Goal: Transaction & Acquisition: Book appointment/travel/reservation

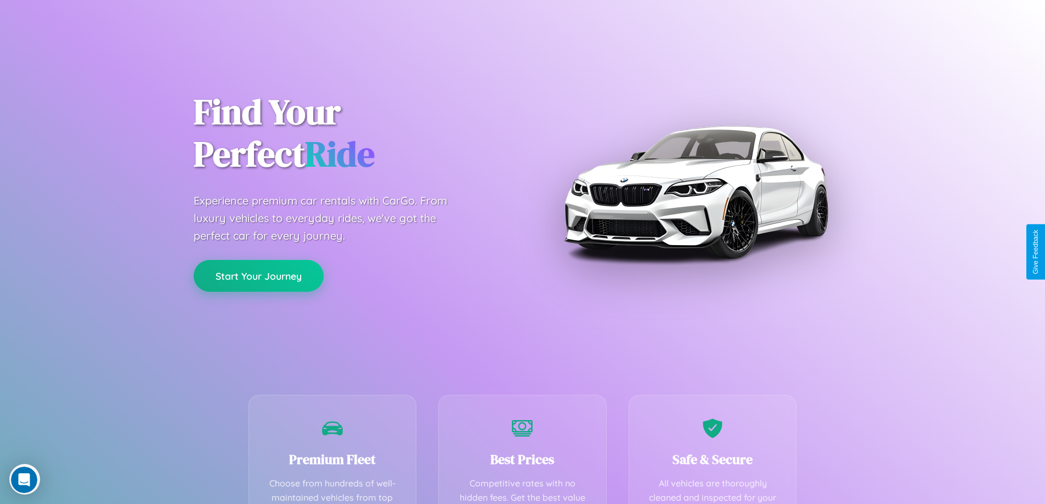
click at [258, 276] on button "Start Your Journey" at bounding box center [259, 276] width 130 height 32
click at [258, 275] on button "Start Your Journey" at bounding box center [259, 276] width 130 height 32
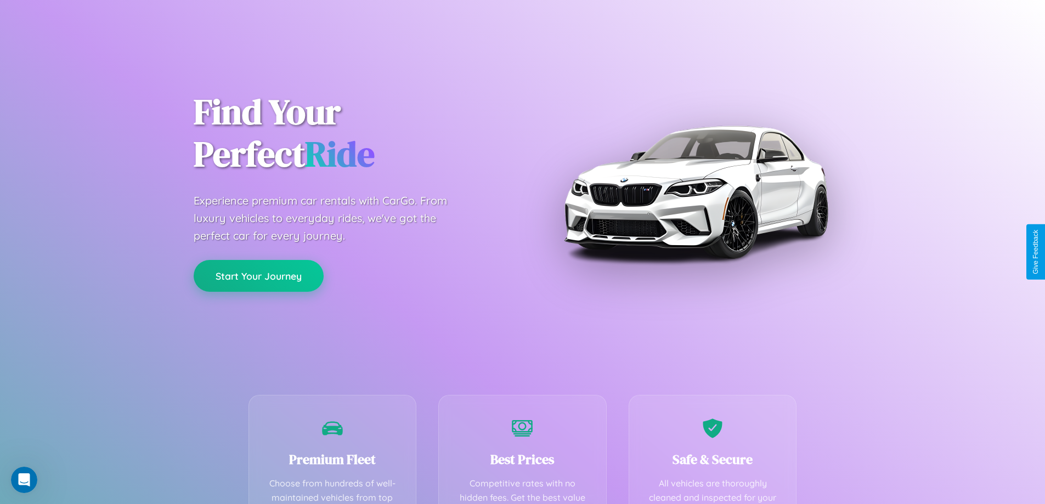
click at [258, 275] on button "Start Your Journey" at bounding box center [259, 276] width 130 height 32
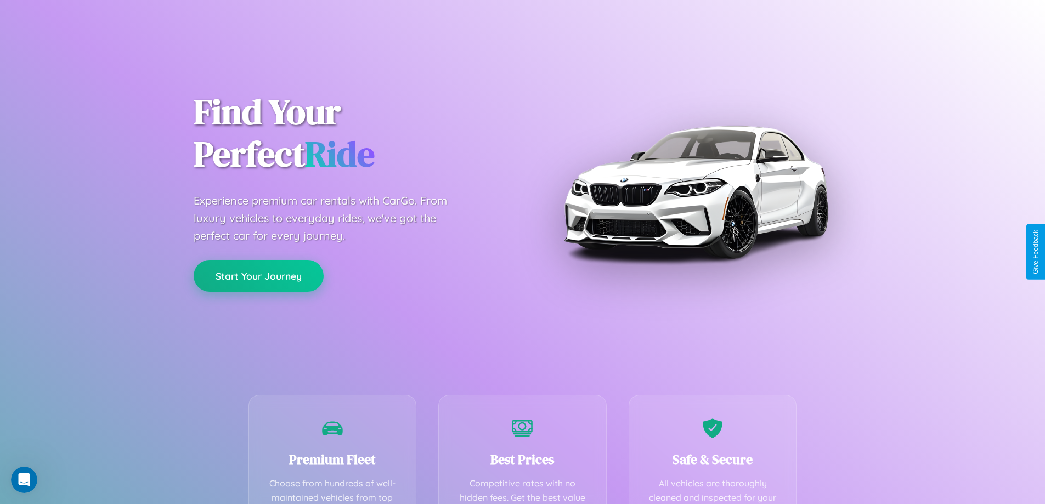
click at [258, 275] on button "Start Your Journey" at bounding box center [259, 276] width 130 height 32
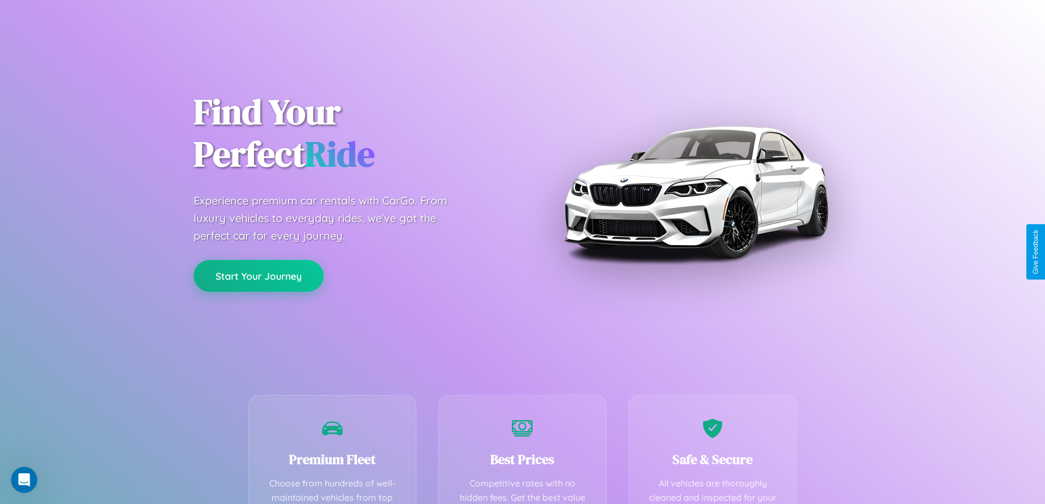
click at [258, 275] on button "Start Your Journey" at bounding box center [259, 276] width 130 height 32
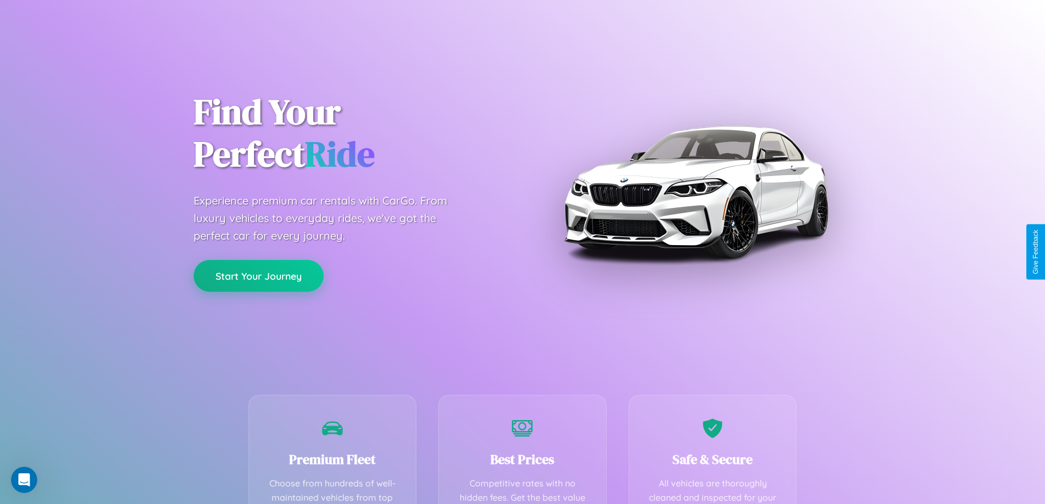
click at [258, 275] on button "Start Your Journey" at bounding box center [259, 276] width 130 height 32
